Goal: Complete application form: Complete application form

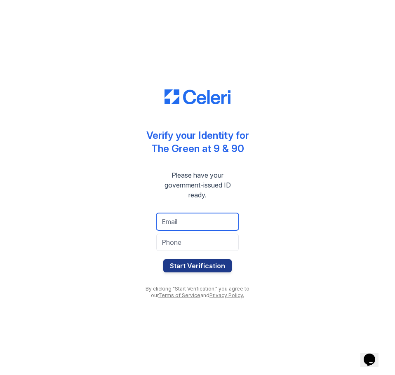
click at [193, 223] on input "email" at bounding box center [197, 221] width 82 height 17
type input "[EMAIL_ADDRESS][DOMAIN_NAME]"
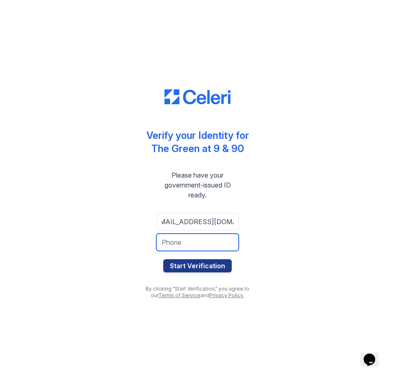
scroll to position [0, 0]
click at [201, 243] on input "tel" at bounding box center [197, 242] width 82 height 17
type input "6179551308"
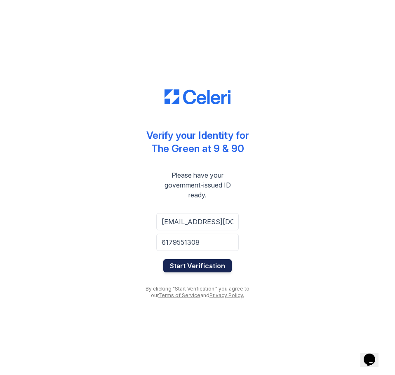
click at [212, 265] on button "Start Verification" at bounding box center [197, 265] width 68 height 13
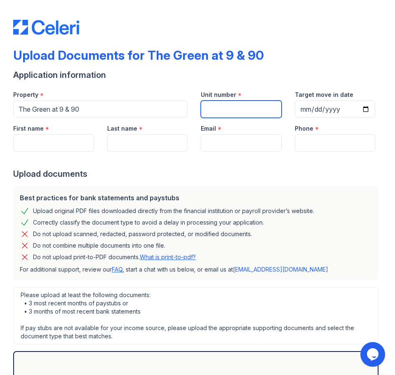
click at [224, 113] on input "Unit number" at bounding box center [241, 108] width 81 height 17
type input "D406"
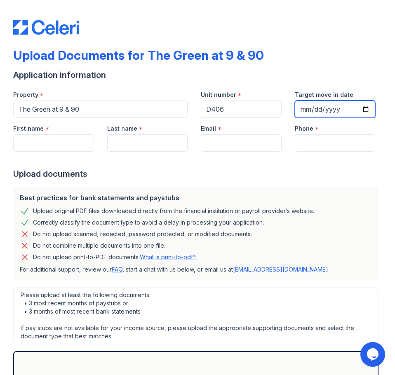
click at [357, 110] on input "Target move in date" at bounding box center [334, 108] width 81 height 17
type input "2025-10-15"
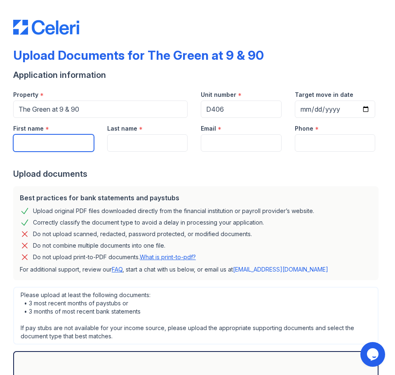
click at [51, 149] on input "First name" at bounding box center [53, 142] width 81 height 17
type input "Angelica"
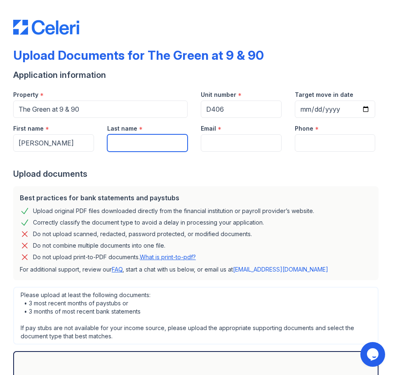
click at [128, 147] on input "Last name" at bounding box center [147, 142] width 81 height 17
type input "Estrella"
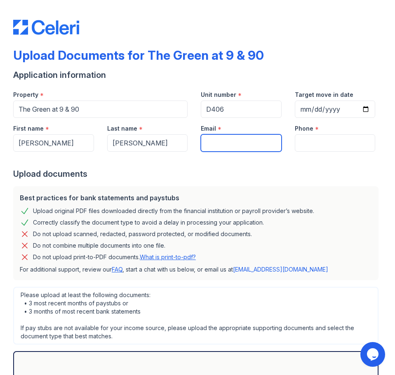
click at [222, 146] on input "Email" at bounding box center [241, 142] width 81 height 17
type input "[EMAIL_ADDRESS][DOMAIN_NAME]"
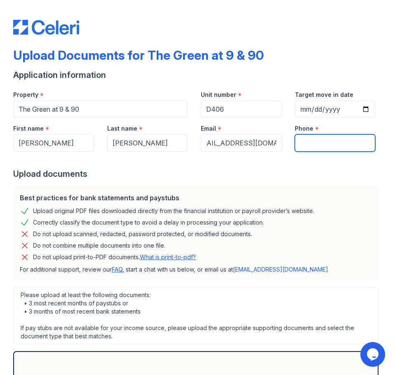
scroll to position [0, 0]
click at [320, 142] on input "Phone" at bounding box center [334, 142] width 81 height 17
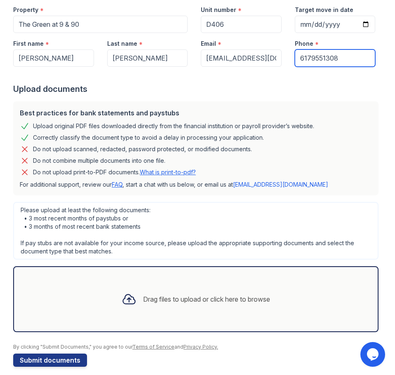
scroll to position [93, 0]
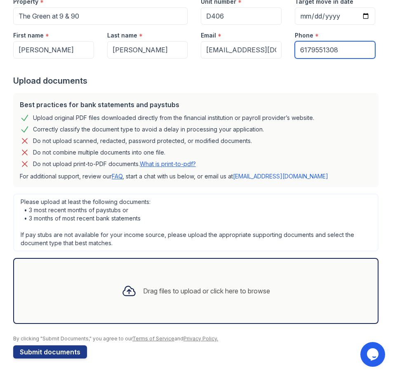
type input "6179551308"
click at [119, 311] on div "Drag files to upload or click here to browse" at bounding box center [195, 291] width 365 height 66
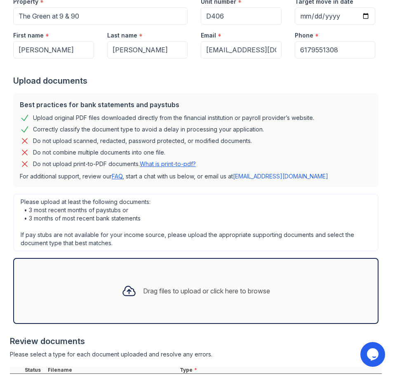
scroll to position [178, 0]
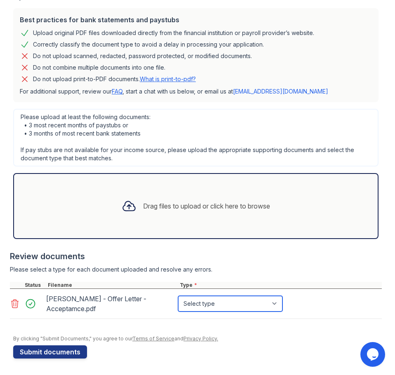
click at [275, 302] on select "Select type Paystub Bank Statement Offer Letter Tax Documents Benefit Award Let…" at bounding box center [230, 304] width 104 height 16
select select "offer_letter"
click at [178, 296] on select "Select type Paystub Bank Statement Offer Letter Tax Documents Benefit Award Let…" at bounding box center [230, 304] width 104 height 16
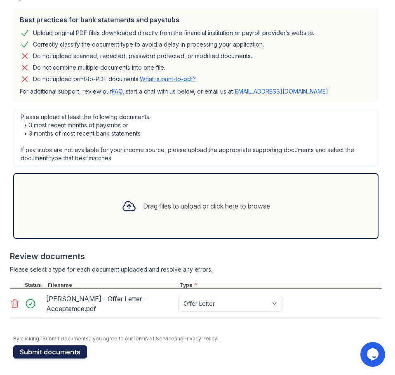
click at [73, 353] on button "Submit documents" at bounding box center [50, 351] width 74 height 13
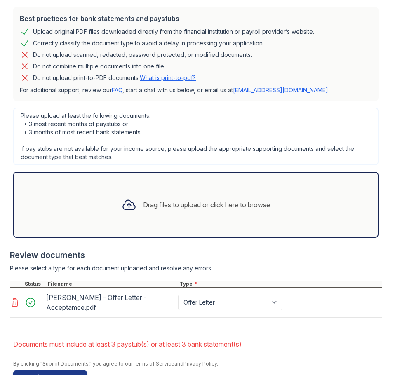
scroll to position [227, 0]
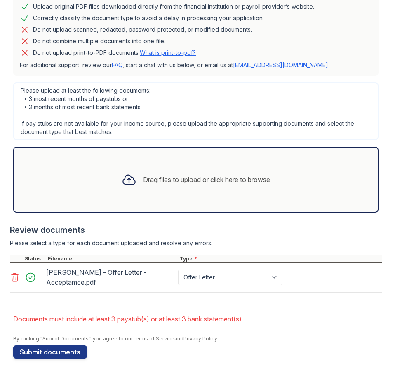
click at [179, 197] on div "Drag files to upload or click here to browse" at bounding box center [195, 180] width 365 height 66
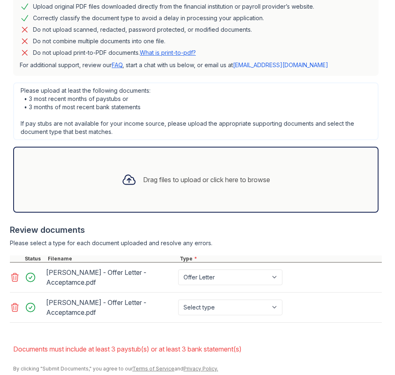
click at [225, 181] on div "Drag files to upload or click here to browse" at bounding box center [206, 180] width 127 height 10
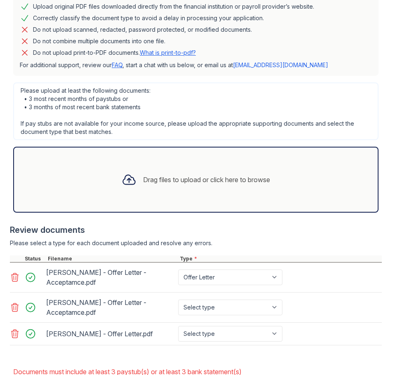
scroll to position [280, 0]
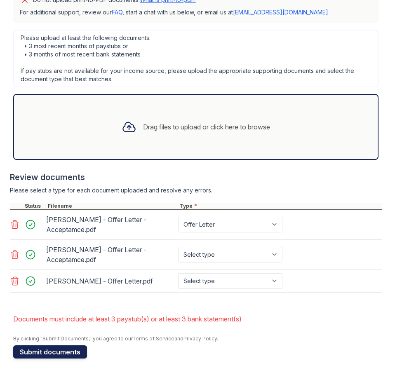
click at [79, 353] on button "Submit documents" at bounding box center [50, 351] width 74 height 13
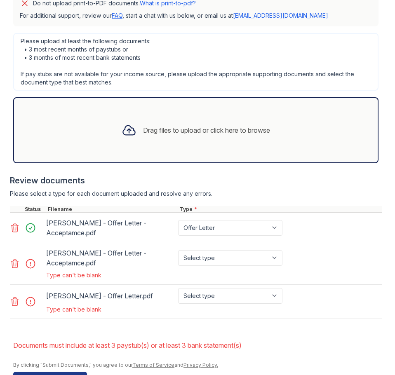
scroll to position [303, 0]
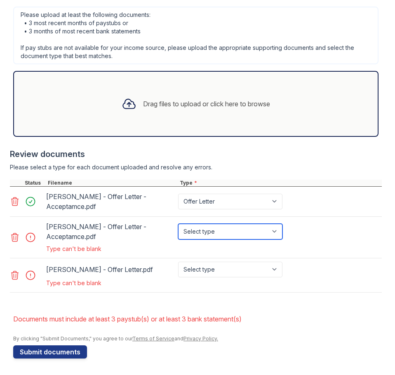
click at [221, 233] on select "Select type Paystub Bank Statement Offer Letter Tax Documents Benefit Award Let…" at bounding box center [230, 232] width 104 height 16
select select "offer_letter"
click at [178, 224] on select "Select type Paystub Bank Statement Offer Letter Tax Documents Benefit Award Let…" at bounding box center [230, 232] width 104 height 16
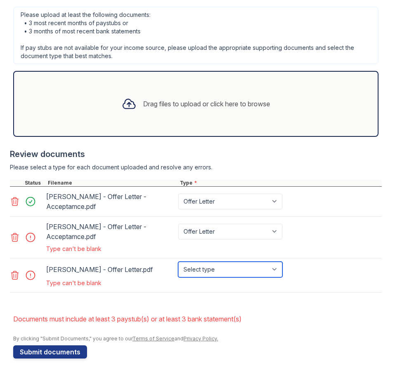
click at [227, 271] on select "Select type Paystub Bank Statement Offer Letter Tax Documents Benefit Award Let…" at bounding box center [230, 270] width 104 height 16
select select "offer_letter"
click at [178, 262] on select "Select type Paystub Bank Statement Offer Letter Tax Documents Benefit Award Let…" at bounding box center [230, 270] width 104 height 16
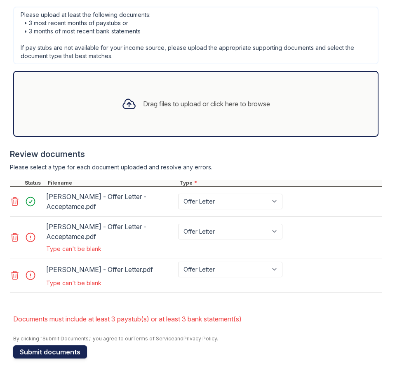
click at [68, 349] on button "Submit documents" at bounding box center [50, 351] width 74 height 13
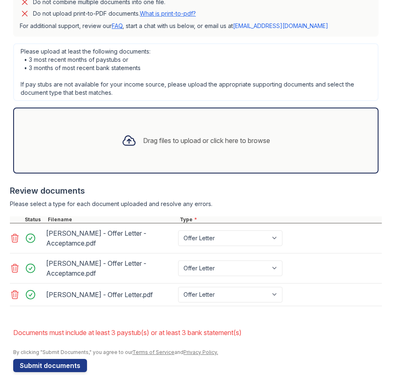
scroll to position [280, 0]
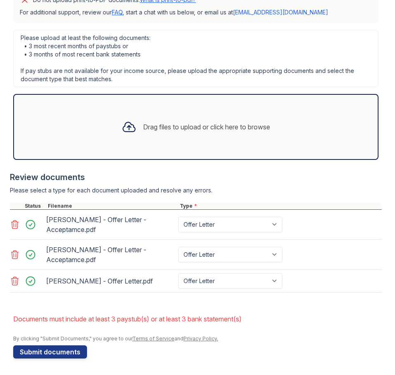
click at [17, 256] on icon at bounding box center [15, 254] width 7 height 8
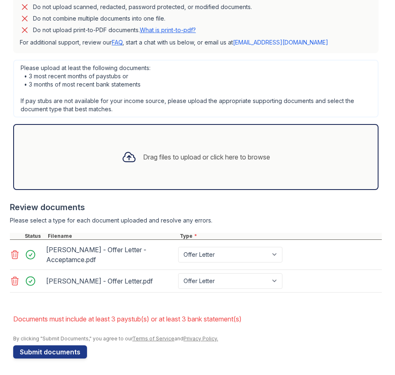
click at [14, 285] on icon at bounding box center [15, 281] width 7 height 8
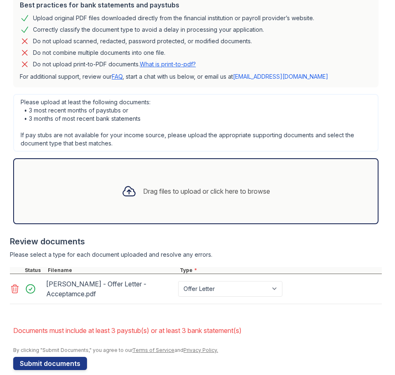
scroll to position [215, 0]
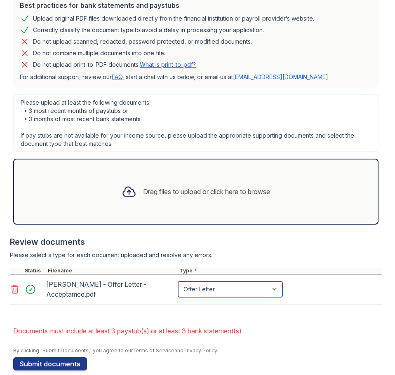
click at [207, 290] on select "Paystub Bank Statement Offer Letter Tax Documents Benefit Award Letter Investme…" at bounding box center [230, 289] width 104 height 16
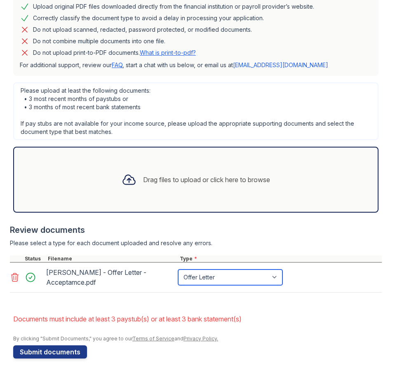
click at [275, 279] on select "Paystub Bank Statement Offer Letter Tax Documents Benefit Award Letter Investme…" at bounding box center [230, 277] width 104 height 16
click at [185, 170] on div "Drag files to upload or click here to browse" at bounding box center [195, 180] width 161 height 28
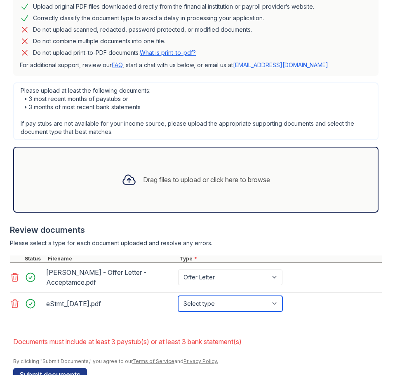
click at [213, 303] on select "Select type Paystub Bank Statement Offer Letter Tax Documents Benefit Award Let…" at bounding box center [230, 304] width 104 height 16
select select "bank_statement"
click at [178, 296] on select "Select type Paystub Bank Statement Offer Letter Tax Documents Benefit Award Let…" at bounding box center [230, 304] width 104 height 16
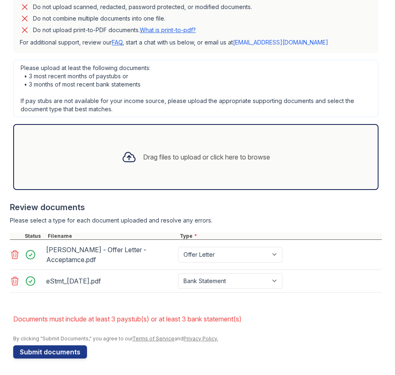
click at [170, 166] on div "Drag files to upload or click here to browse" at bounding box center [195, 157] width 161 height 28
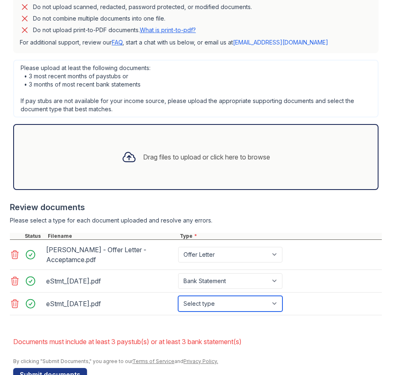
click at [208, 309] on select "Select type Paystub Bank Statement Offer Letter Tax Documents Benefit Award Let…" at bounding box center [230, 304] width 104 height 16
select select "bank_statement"
click at [178, 296] on select "Select type Paystub Bank Statement Offer Letter Tax Documents Benefit Award Let…" at bounding box center [230, 304] width 104 height 16
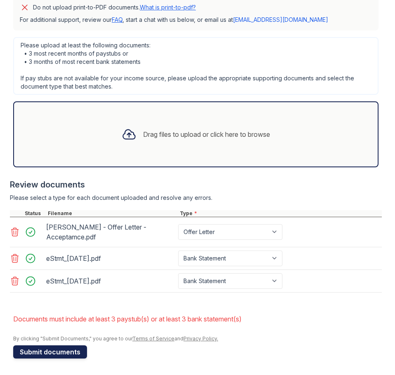
click at [75, 351] on button "Submit documents" at bounding box center [50, 351] width 74 height 13
click at [158, 130] on div "Drag files to upload or click here to browse" at bounding box center [206, 134] width 127 height 10
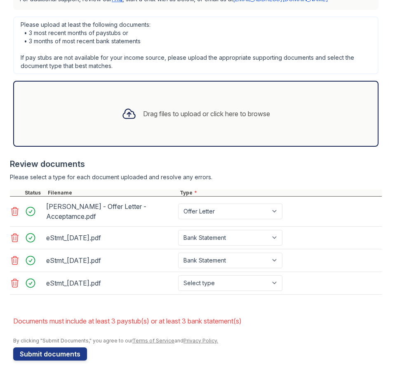
scroll to position [294, 0]
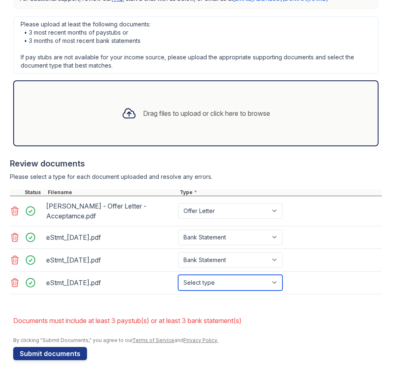
click at [217, 286] on select "Select type Paystub Bank Statement Offer Letter Tax Documents Benefit Award Let…" at bounding box center [230, 283] width 104 height 16
select select "bank_statement"
click at [178, 275] on select "Select type Paystub Bank Statement Offer Letter Tax Documents Benefit Award Let…" at bounding box center [230, 283] width 104 height 16
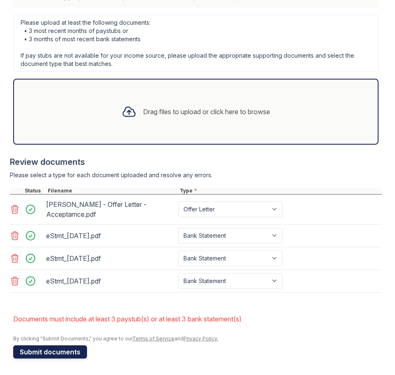
click at [81, 345] on button "Submit documents" at bounding box center [50, 351] width 74 height 13
